Goal: Transaction & Acquisition: Purchase product/service

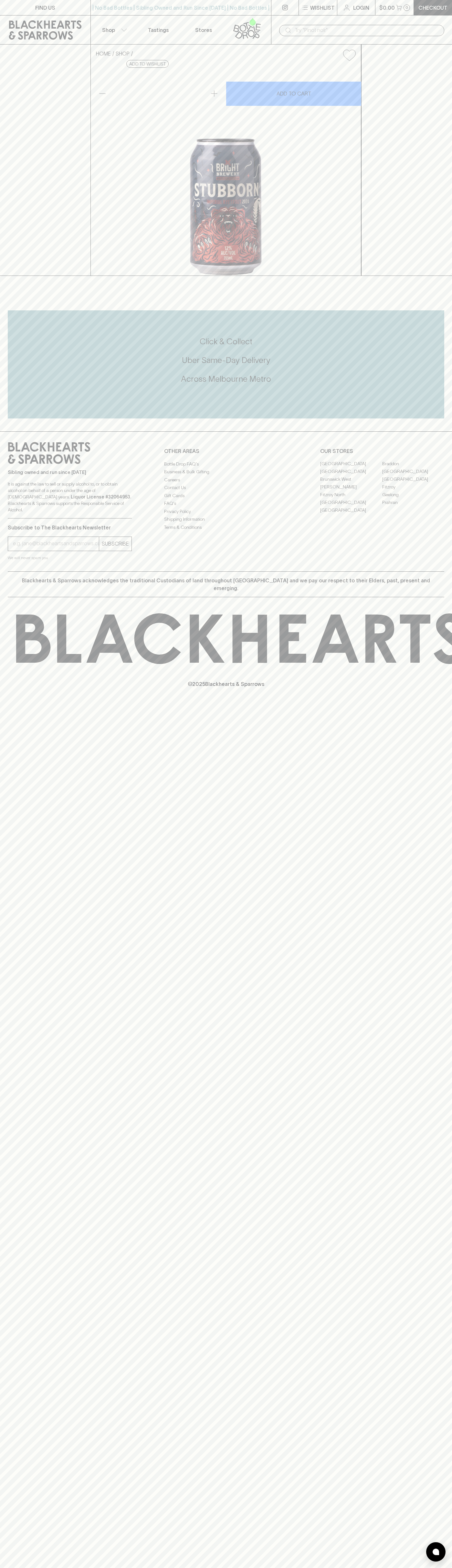
click at [426, 22] on div "​" at bounding box center [361, 30] width 181 height 29
click at [439, 1405] on div "FIND US | No Bad Bottles | Sibling Owned and Run Since [DATE] | No Bad Bottles …" at bounding box center [226, 784] width 452 height 1568
click at [250, 1567] on html "FIND US | No Bad Bottles | Sibling Owned and Run Since [DATE] | No Bad Bottles …" at bounding box center [226, 784] width 452 height 1568
click at [24, 276] on div "HOME SHOP Bright Brewery Stubborn [PERSON_NAME] $15.00 Add to wishlist 10% disc…" at bounding box center [226, 160] width 452 height 231
